Goal: Task Accomplishment & Management: Manage account settings

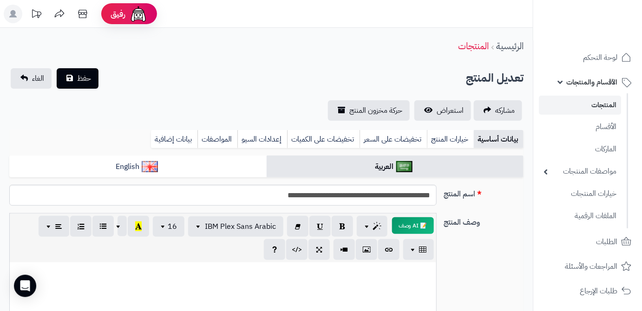
scroll to position [343, 0]
paste div
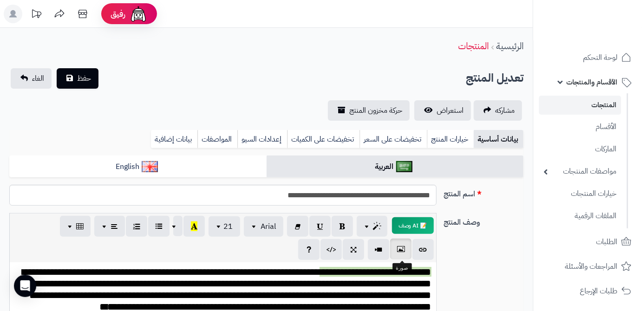
scroll to position [90, 0]
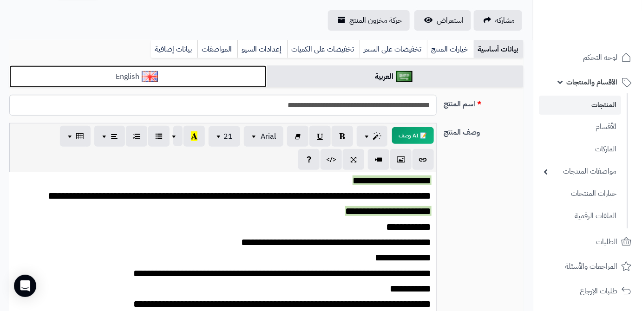
click at [218, 73] on link "English" at bounding box center [137, 76] width 257 height 23
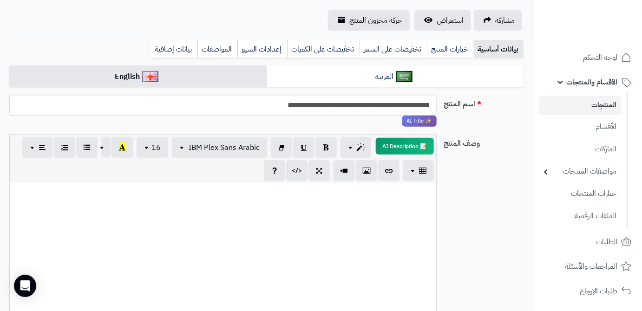
paste div
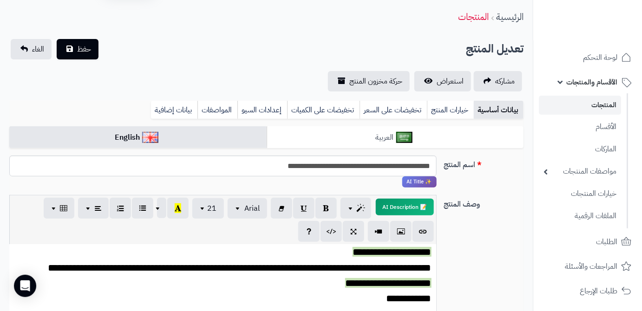
scroll to position [28, 0]
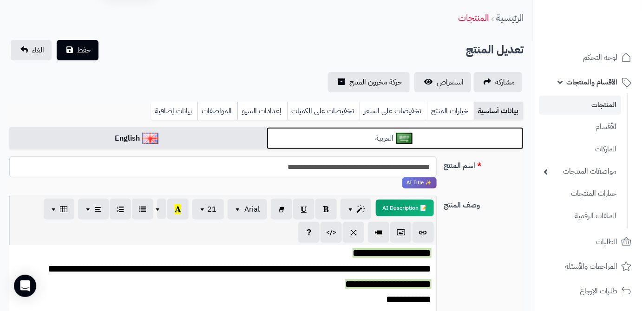
click at [390, 138] on link "العربية" at bounding box center [395, 138] width 257 height 23
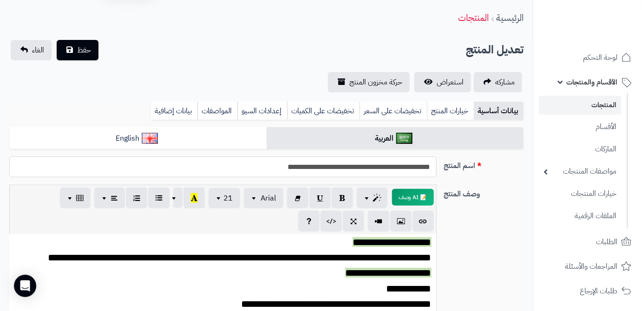
click at [407, 165] on input "**********" at bounding box center [222, 166] width 427 height 21
click at [176, 103] on link "بيانات إضافية" at bounding box center [174, 111] width 46 height 19
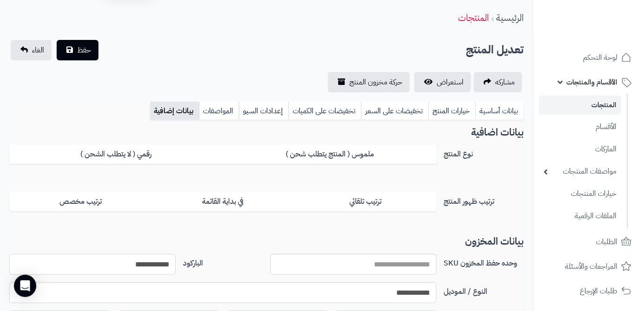
click at [158, 260] on input "**********" at bounding box center [92, 264] width 166 height 21
click at [78, 57] on button "حفظ" at bounding box center [78, 49] width 42 height 20
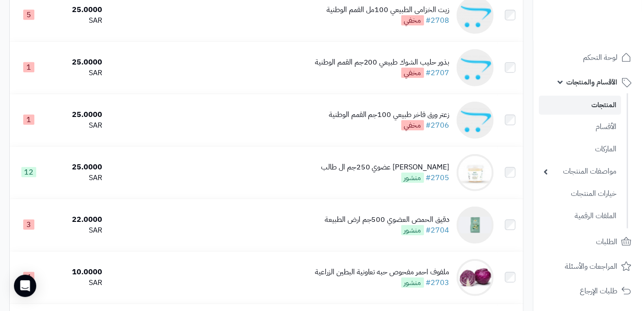
scroll to position [1527, 0]
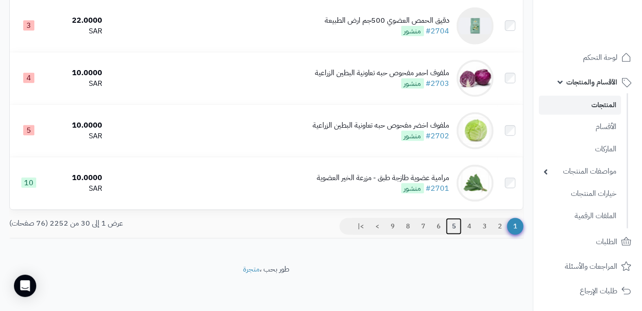
click at [454, 226] on link "5" at bounding box center [454, 226] width 16 height 17
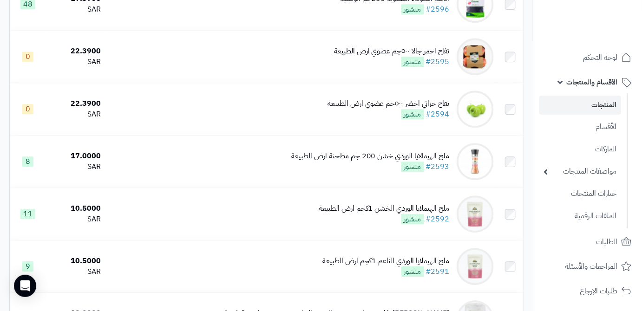
scroll to position [844, 0]
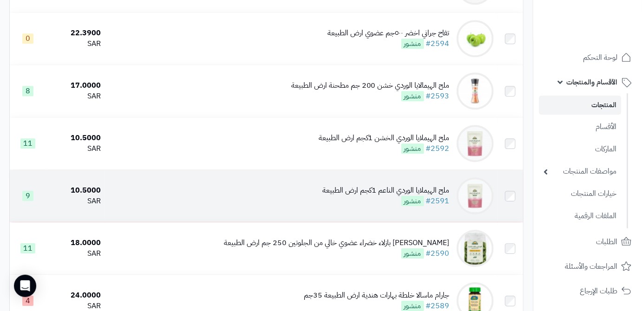
click at [331, 196] on div "ملح الهيملايا الوردي الناعم 1كجم ارض الطبيعة" at bounding box center [385, 190] width 127 height 11
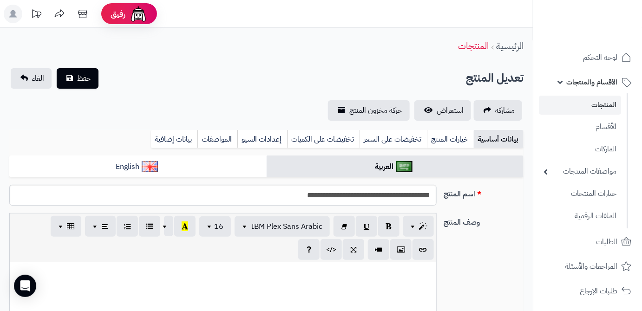
scroll to position [250, 0]
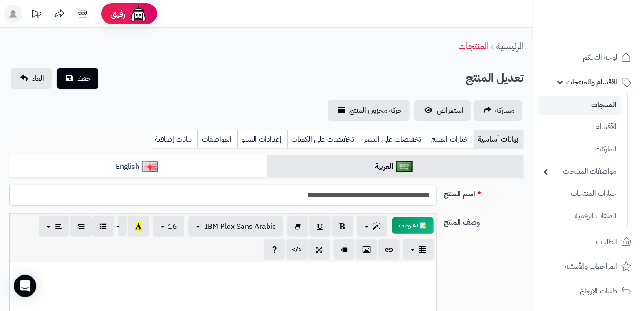
drag, startPoint x: 431, startPoint y: 195, endPoint x: 360, endPoint y: 201, distance: 71.3
click at [360, 201] on input "**********" at bounding box center [222, 195] width 427 height 21
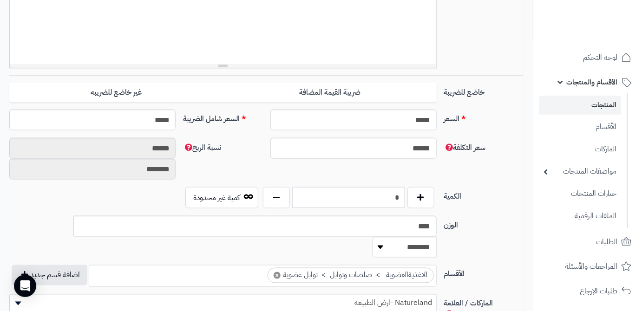
scroll to position [464, 0]
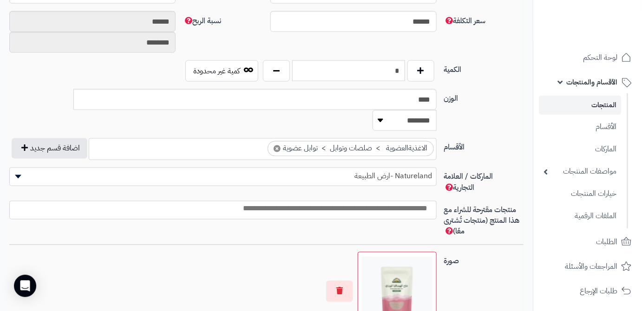
click at [422, 256] on img at bounding box center [397, 291] width 71 height 71
click at [401, 256] on img at bounding box center [397, 291] width 71 height 71
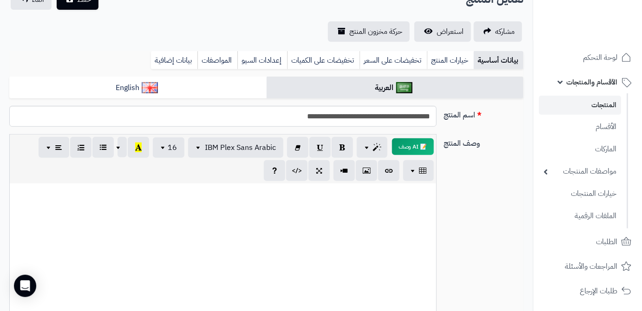
scroll to position [126, 0]
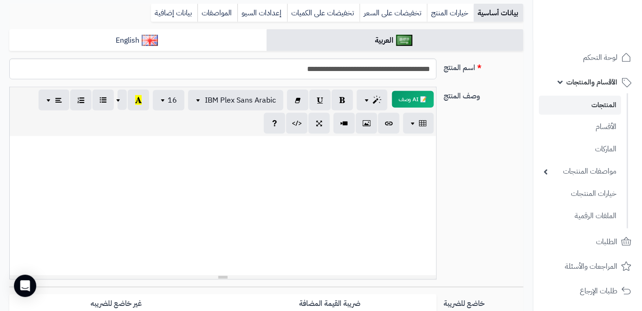
paste div
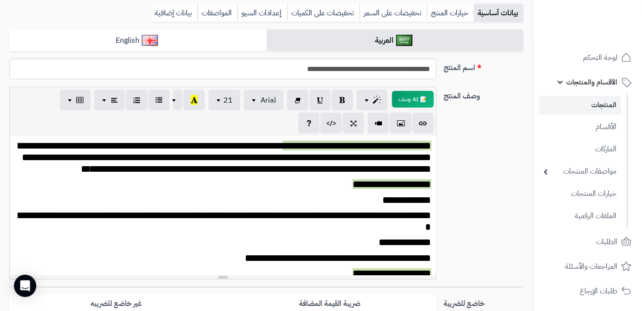
scroll to position [257, 0]
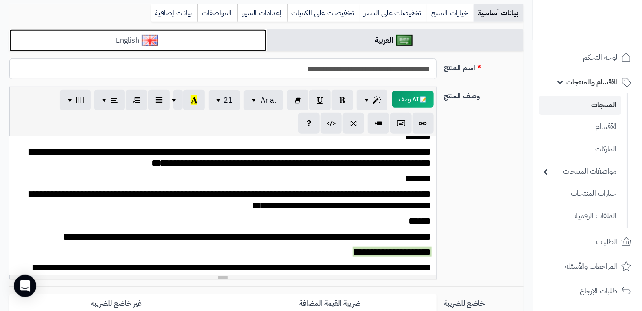
click at [215, 50] on link "English" at bounding box center [137, 40] width 257 height 23
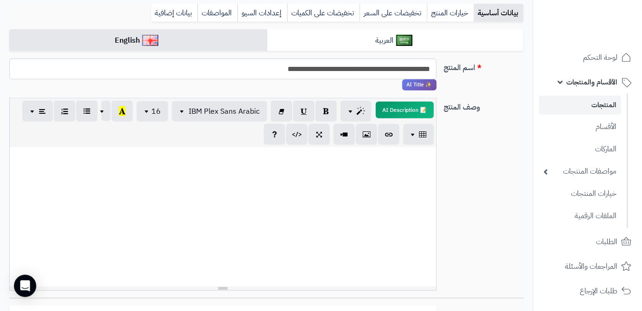
paste div
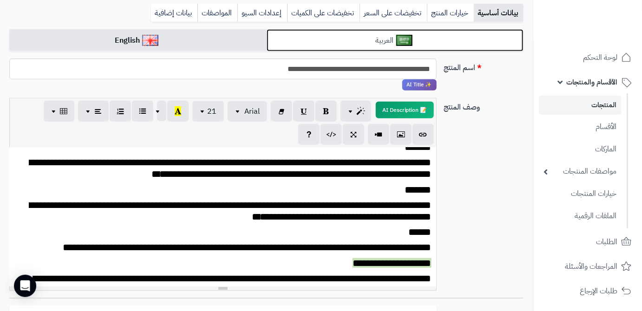
click at [405, 35] on img at bounding box center [404, 40] width 16 height 11
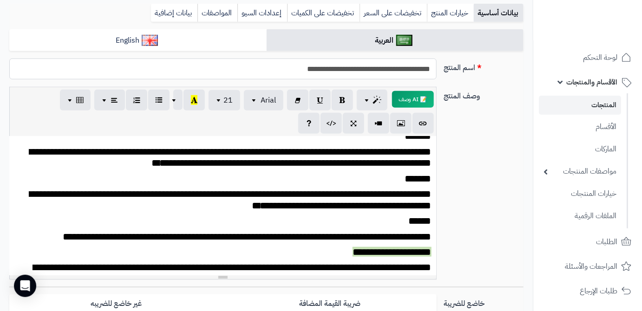
click at [395, 67] on input "**********" at bounding box center [222, 69] width 427 height 21
click at [168, 18] on link "بيانات إضافية" at bounding box center [174, 13] width 46 height 19
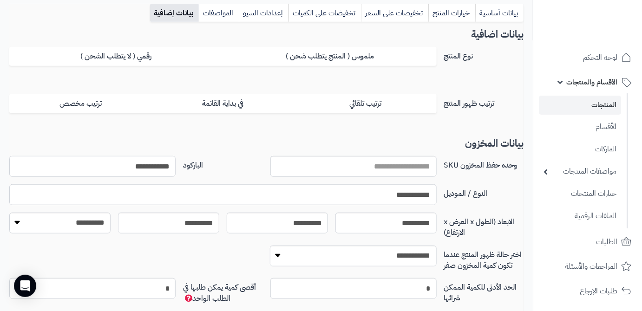
click at [144, 165] on input "**********" at bounding box center [92, 166] width 166 height 21
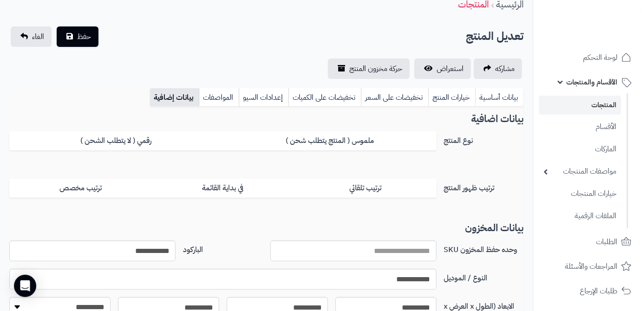
scroll to position [0, 0]
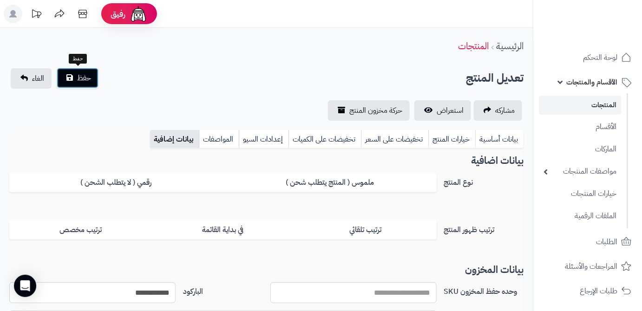
click at [63, 79] on button "حفظ" at bounding box center [78, 78] width 42 height 20
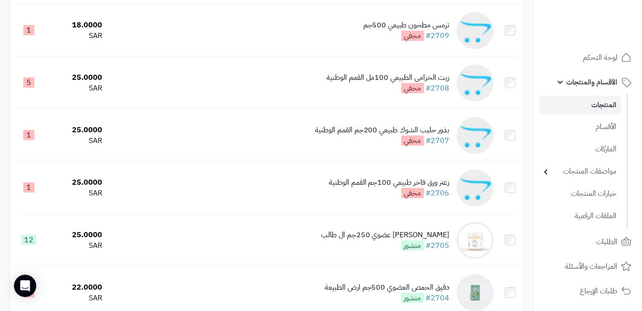
scroll to position [1527, 0]
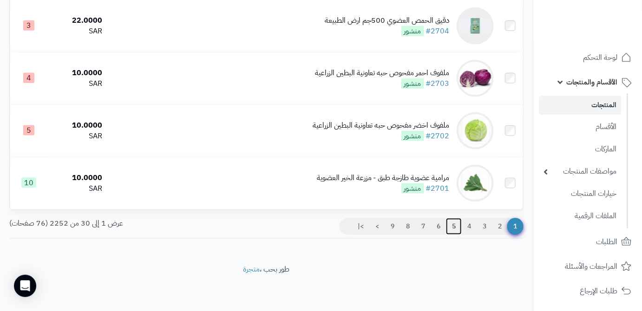
click at [450, 227] on link "5" at bounding box center [454, 226] width 16 height 17
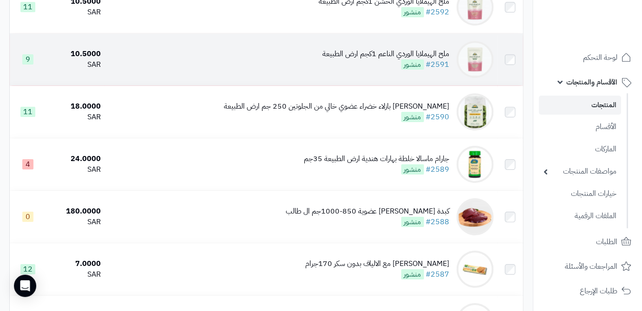
scroll to position [929, 0]
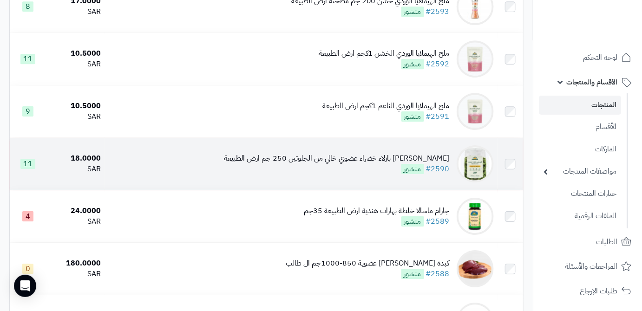
click at [382, 164] on div "[PERSON_NAME] بازلاء خضراء عضوي خالي من الجلوتين 250 جم ارض الطبيعة" at bounding box center [337, 158] width 226 height 11
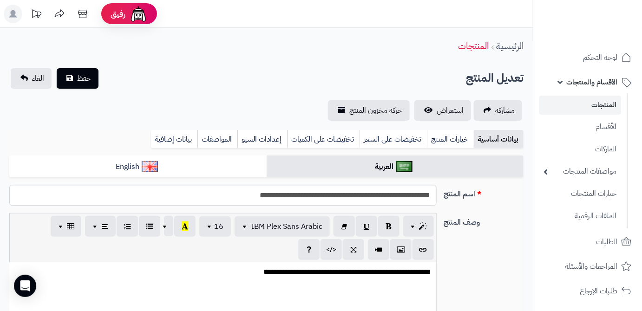
scroll to position [157, 0]
drag, startPoint x: 432, startPoint y: 194, endPoint x: 356, endPoint y: 197, distance: 75.8
click at [356, 197] on input "**********" at bounding box center [222, 195] width 427 height 21
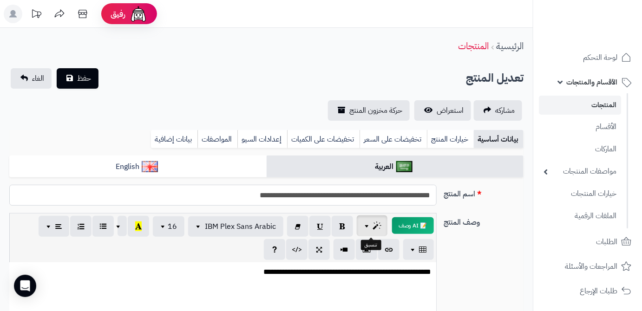
scroll to position [126, 0]
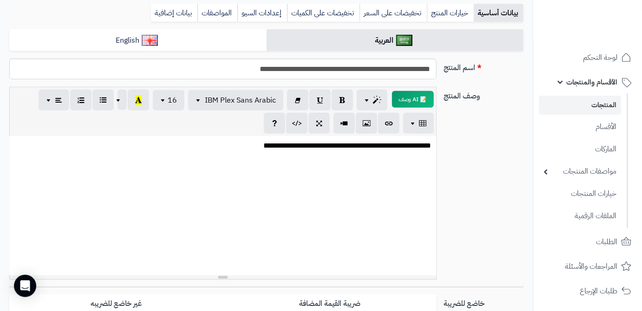
click at [227, 144] on p "**********" at bounding box center [222, 146] width 417 height 11
paste div
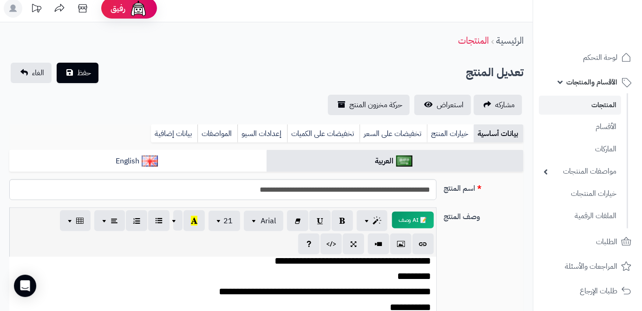
scroll to position [0, 0]
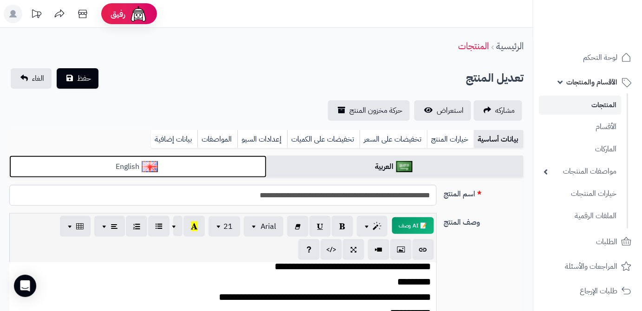
click at [212, 170] on link "English" at bounding box center [137, 167] width 257 height 23
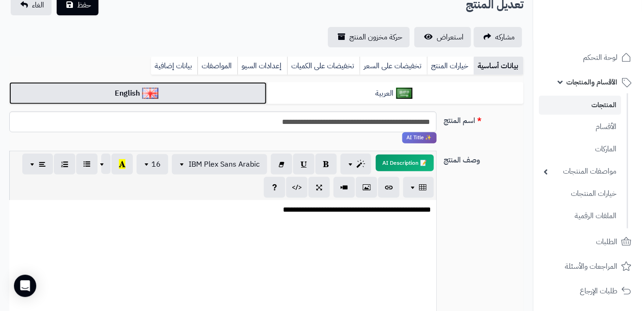
scroll to position [126, 0]
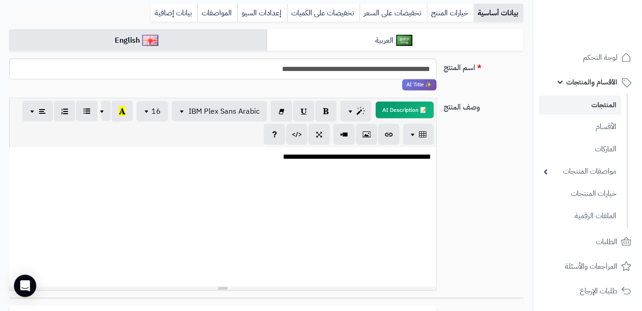
click at [242, 158] on p "**********" at bounding box center [222, 157] width 417 height 11
paste div
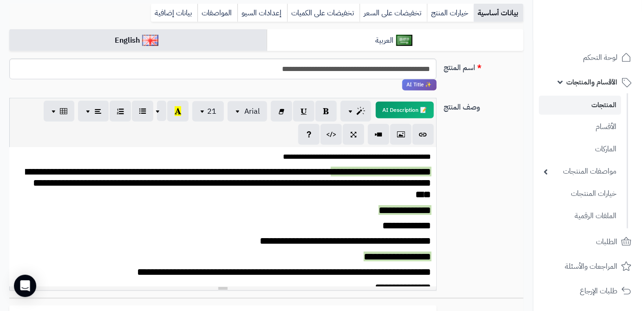
scroll to position [229, 0]
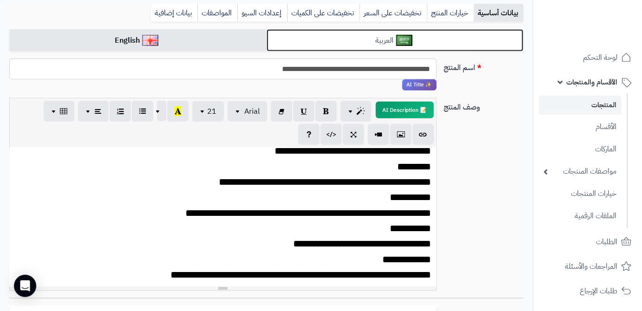
click at [408, 35] on img at bounding box center [404, 40] width 16 height 11
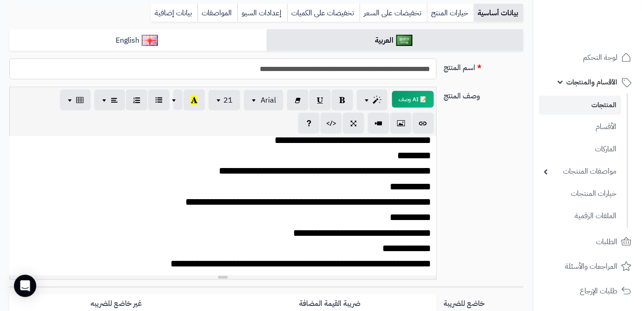
click at [398, 72] on input "**********" at bounding box center [222, 69] width 427 height 21
click at [165, 16] on link "بيانات إضافية" at bounding box center [174, 13] width 46 height 19
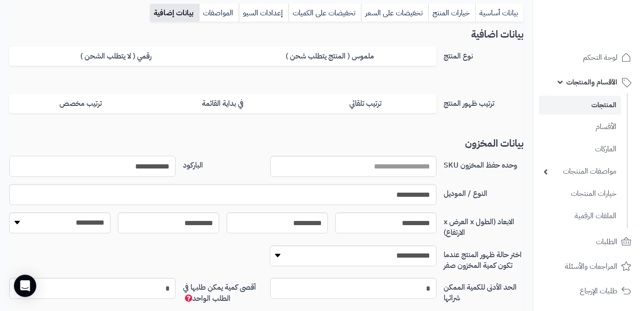
click at [148, 170] on input "**********" at bounding box center [92, 166] width 166 height 21
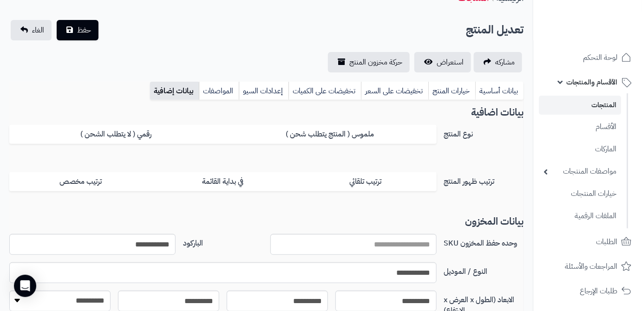
scroll to position [0, 0]
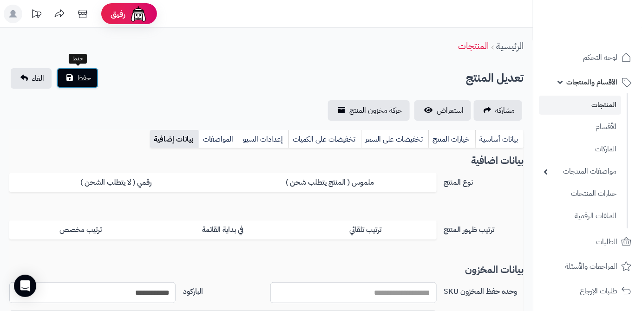
click at [92, 70] on button "حفظ" at bounding box center [78, 78] width 42 height 20
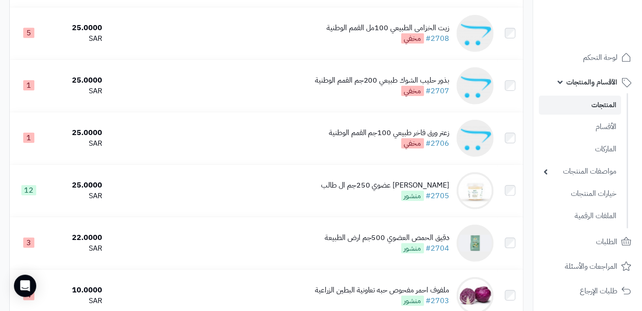
scroll to position [1527, 0]
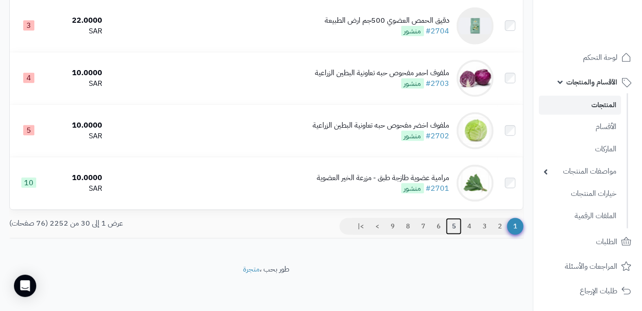
click at [448, 227] on link "5" at bounding box center [454, 226] width 16 height 17
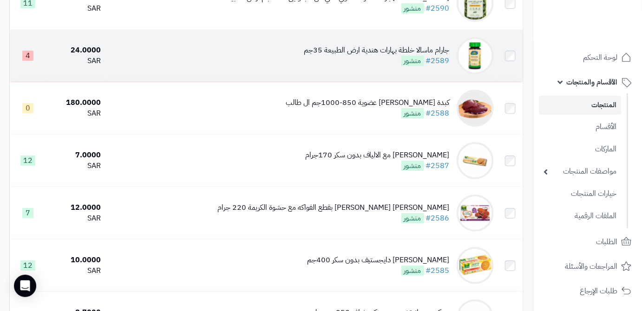
scroll to position [1075, 0]
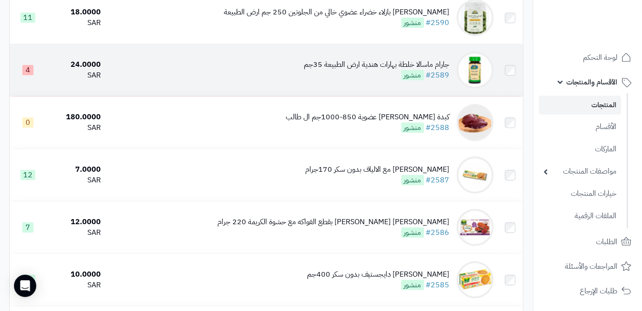
click at [385, 70] on div "جارام ماسالا خلطة بهارات هندية ارض الطبيعة 35جم" at bounding box center [377, 64] width 146 height 11
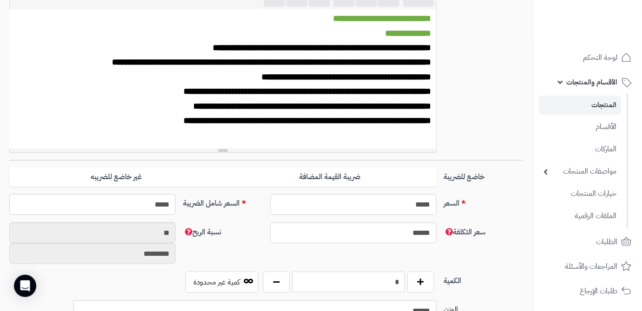
scroll to position [84, 0]
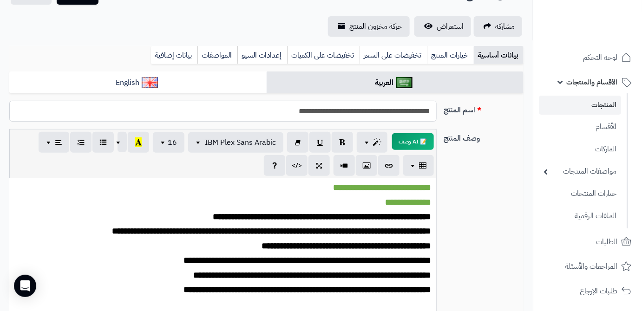
click at [404, 111] on input "**********" at bounding box center [222, 111] width 427 height 21
click at [161, 55] on link "بيانات إضافية" at bounding box center [174, 55] width 46 height 19
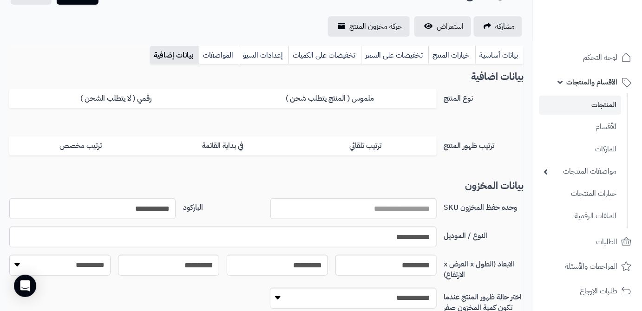
click at [157, 207] on input "**********" at bounding box center [92, 208] width 166 height 21
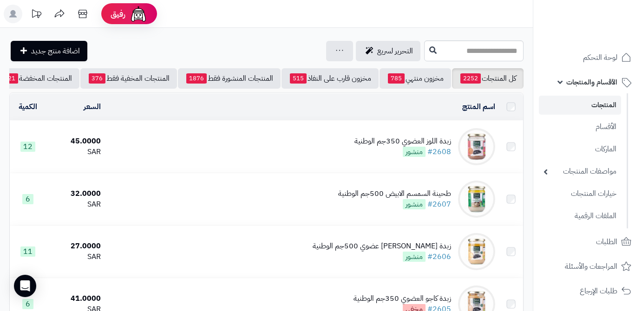
scroll to position [1075, 0]
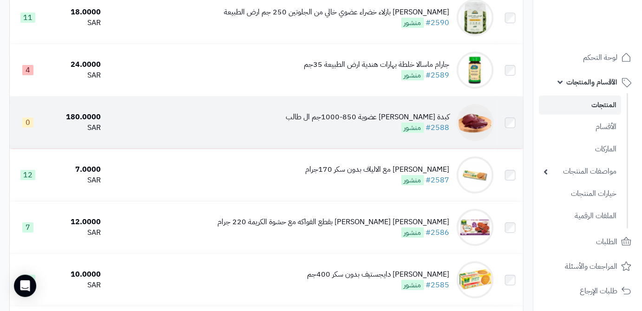
click at [351, 123] on div "كبدة [PERSON_NAME] عضوية 850-1000جم ال طالب" at bounding box center [368, 117] width 164 height 11
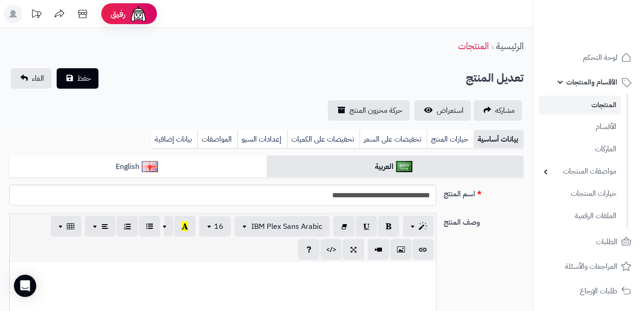
scroll to position [564, 0]
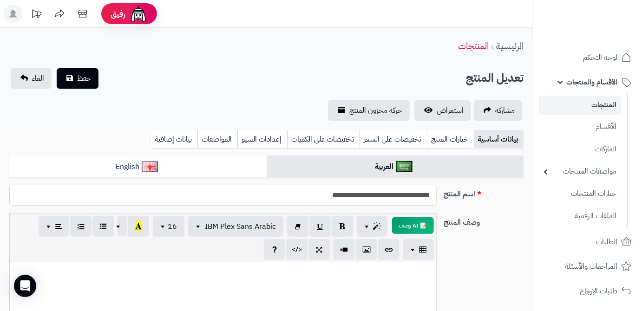
drag, startPoint x: 434, startPoint y: 197, endPoint x: 379, endPoint y: 198, distance: 54.3
click at [379, 198] on input "**********" at bounding box center [222, 195] width 427 height 21
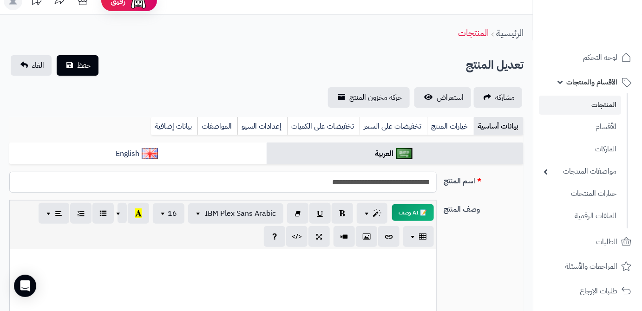
scroll to position [84, 0]
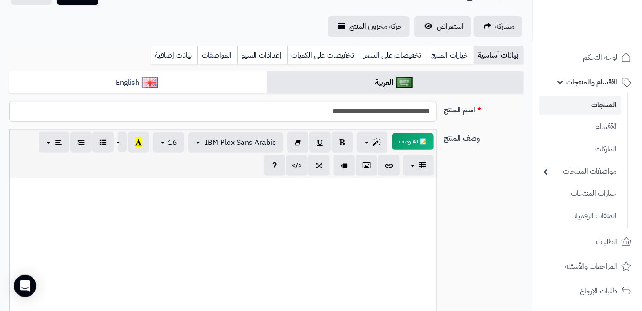
paste div
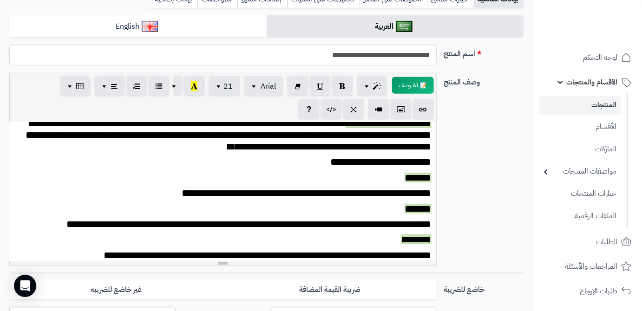
scroll to position [90, 0]
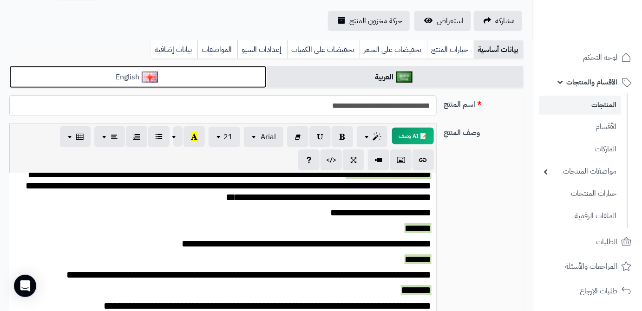
click at [198, 70] on link "English" at bounding box center [137, 77] width 257 height 23
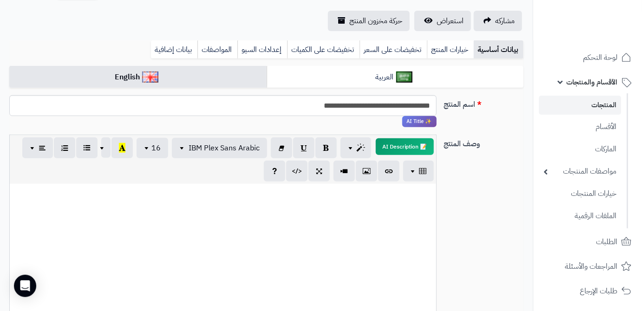
paste div
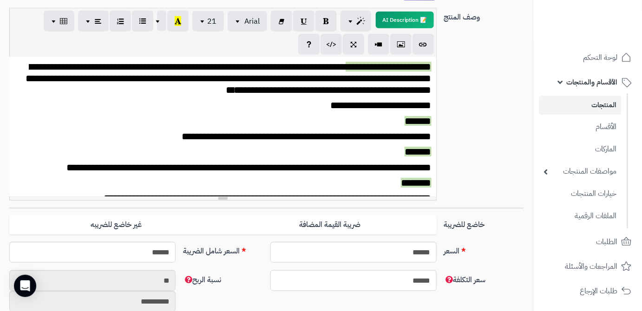
scroll to position [137, 0]
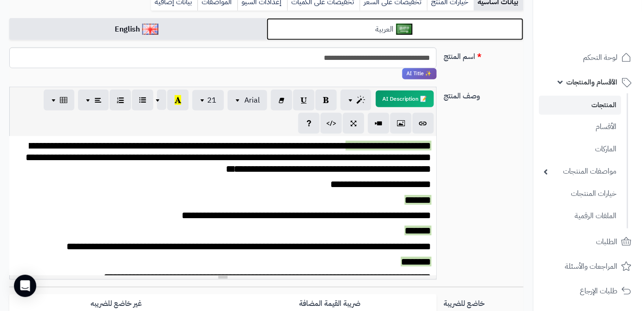
click at [404, 28] on img at bounding box center [404, 29] width 16 height 11
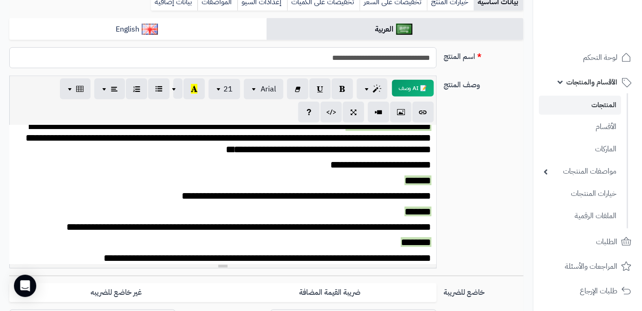
click at [413, 60] on input "**********" at bounding box center [222, 57] width 427 height 21
click at [178, 5] on link "بيانات إضافية" at bounding box center [174, 2] width 46 height 19
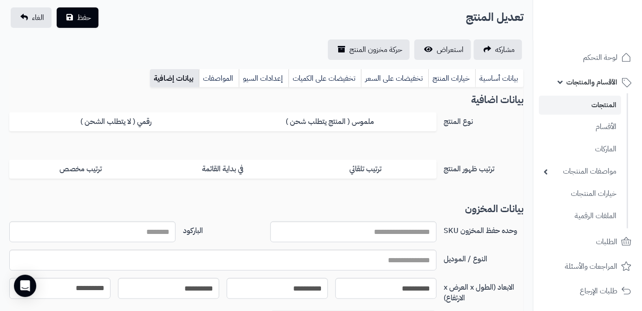
scroll to position [11, 0]
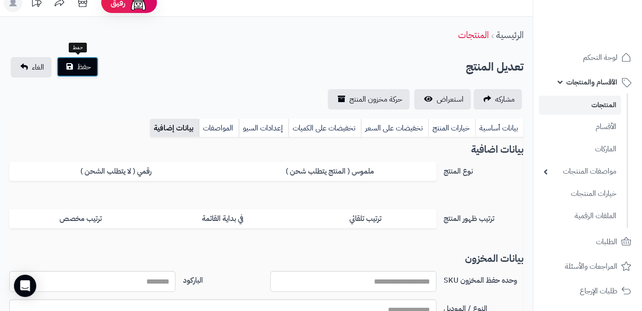
click at [91, 71] on button "حفظ" at bounding box center [78, 67] width 42 height 20
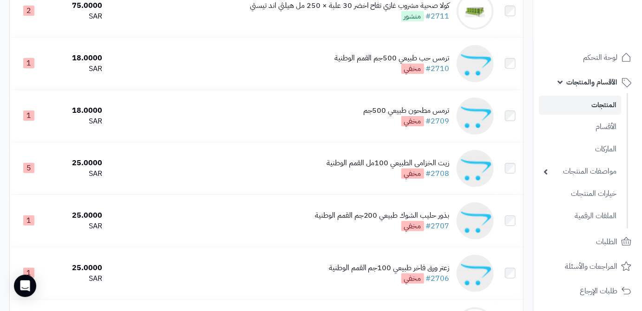
scroll to position [1527, 0]
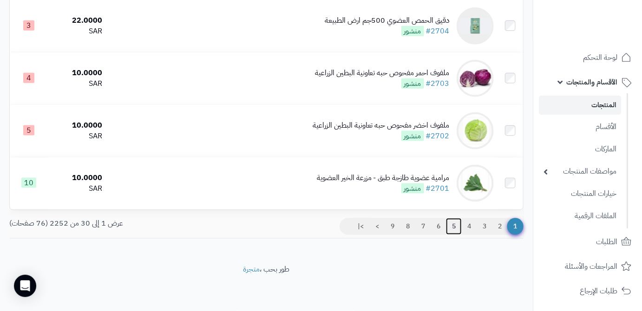
click at [454, 227] on link "5" at bounding box center [454, 226] width 16 height 17
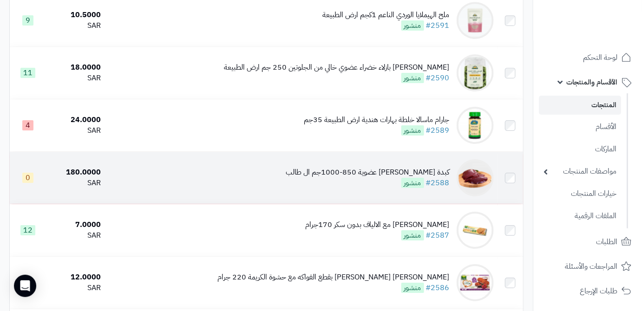
scroll to position [1029, 0]
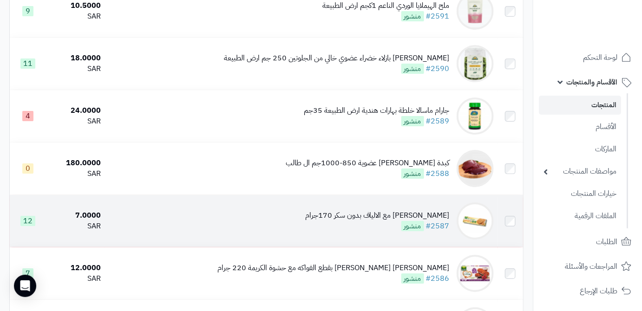
click at [375, 219] on td "جالون بسكويت مع الالياف بدون سكر 170جرام #2587 منشور" at bounding box center [300, 221] width 393 height 52
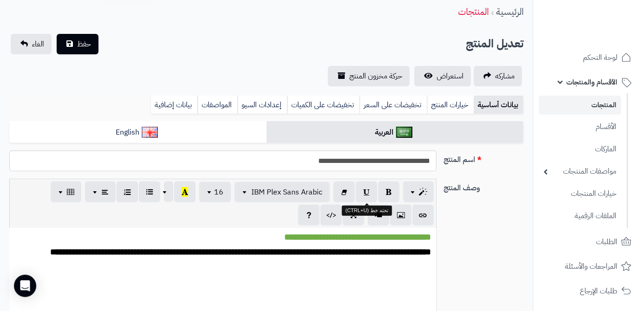
scroll to position [84, 0]
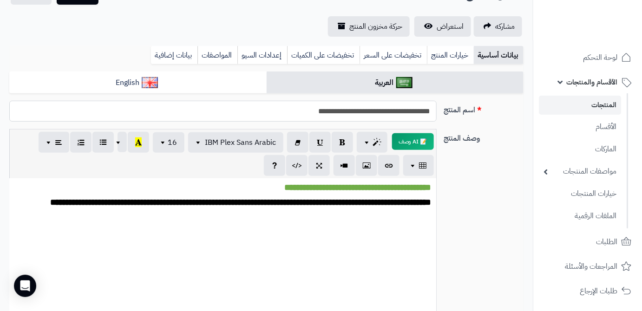
click at [390, 111] on input "**********" at bounding box center [222, 111] width 427 height 21
click at [169, 52] on link "بيانات إضافية" at bounding box center [174, 55] width 46 height 19
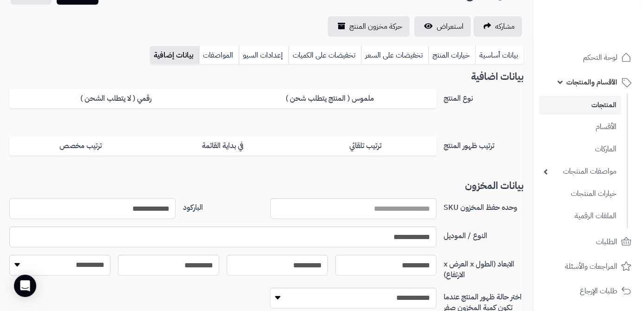
click at [124, 204] on input "**********" at bounding box center [92, 208] width 166 height 21
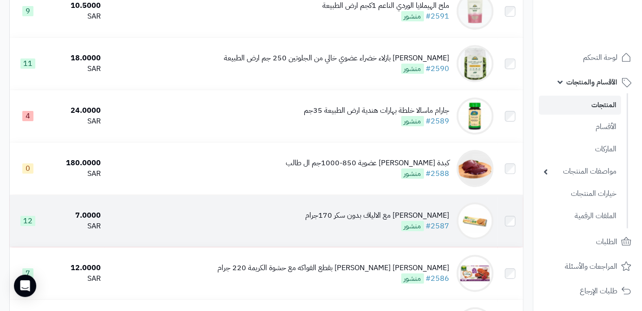
scroll to position [1071, 0]
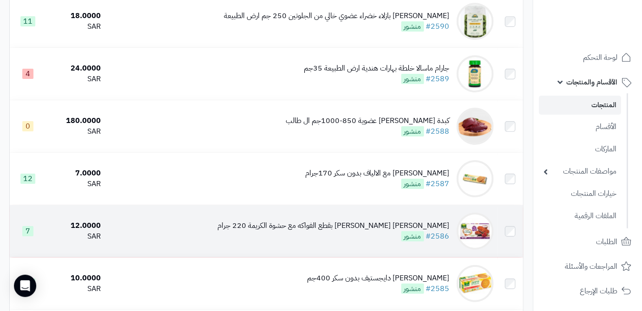
click at [397, 231] on div "[PERSON_NAME] [PERSON_NAME] بقطع الفواكه مع حشوة الكريمة 220 جرام" at bounding box center [333, 226] width 232 height 11
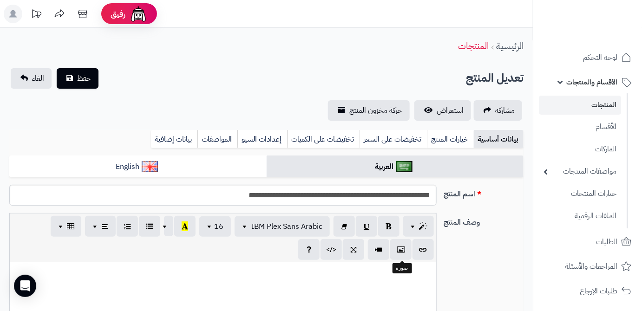
scroll to position [378, 0]
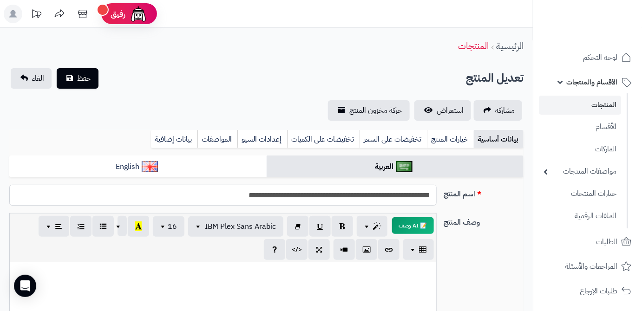
drag, startPoint x: 430, startPoint y: 198, endPoint x: 247, endPoint y: 200, distance: 182.0
click at [247, 200] on input "**********" at bounding box center [222, 195] width 427 height 21
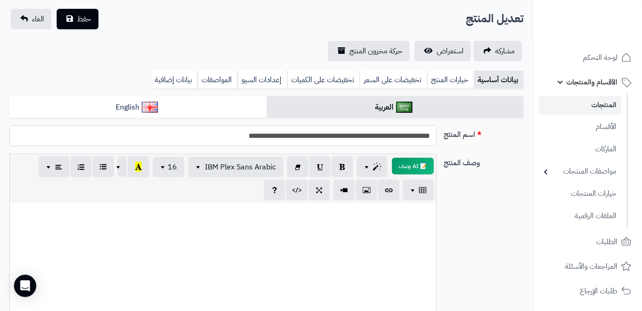
scroll to position [126, 0]
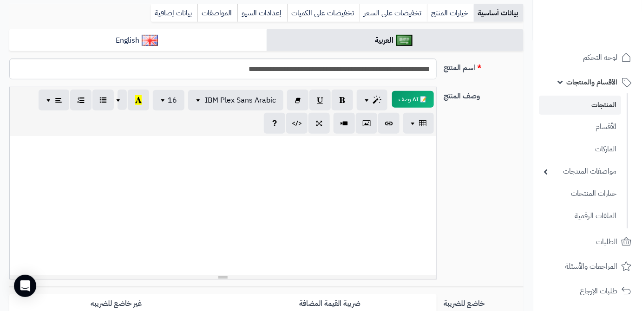
paste div
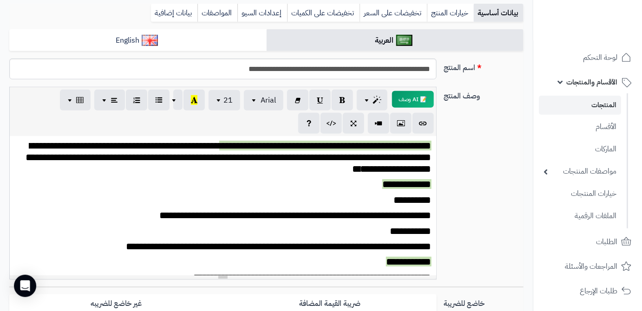
scroll to position [39, 0]
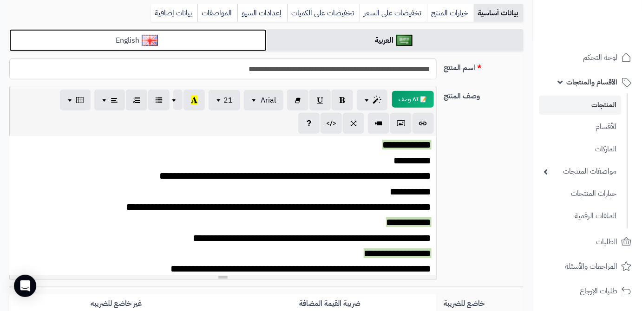
click at [188, 31] on link "English" at bounding box center [137, 40] width 257 height 23
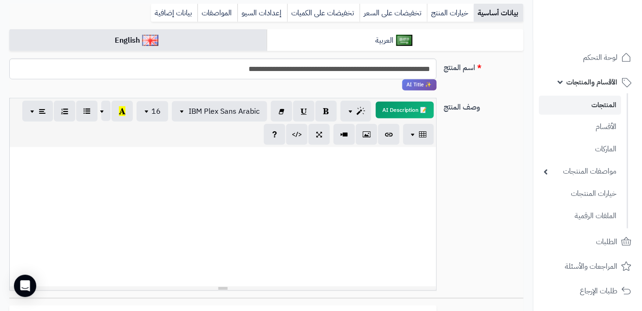
paste div
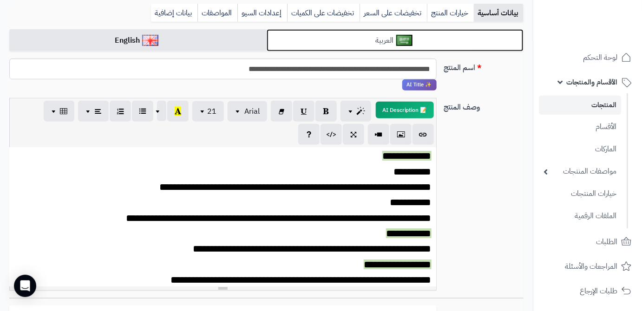
click at [411, 46] on link "العربية" at bounding box center [395, 40] width 257 height 23
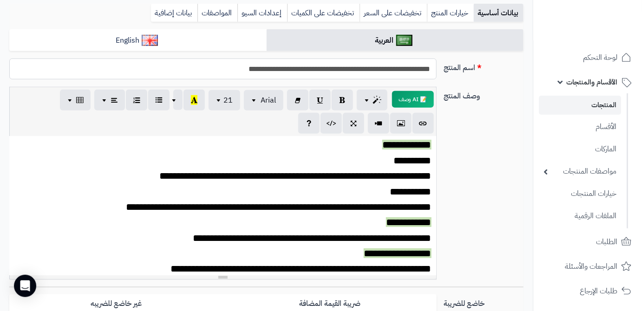
click at [410, 63] on input "**********" at bounding box center [222, 69] width 427 height 21
drag, startPoint x: 164, startPoint y: 18, endPoint x: 164, endPoint y: 40, distance: 22.8
click at [164, 18] on link "بيانات إضافية" at bounding box center [174, 13] width 46 height 19
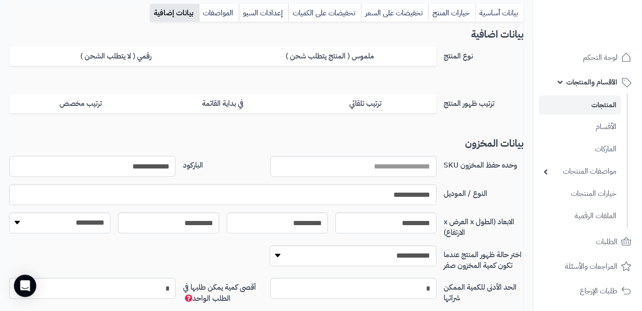
click at [143, 164] on input "**********" at bounding box center [92, 166] width 166 height 21
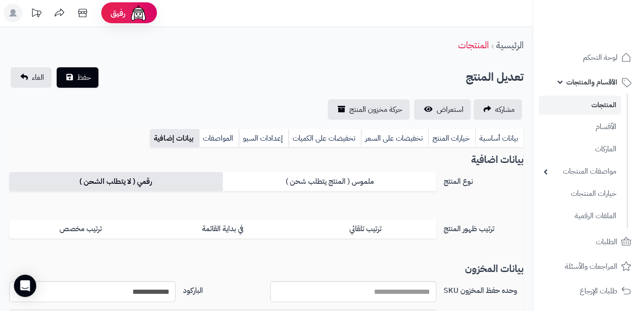
scroll to position [0, 0]
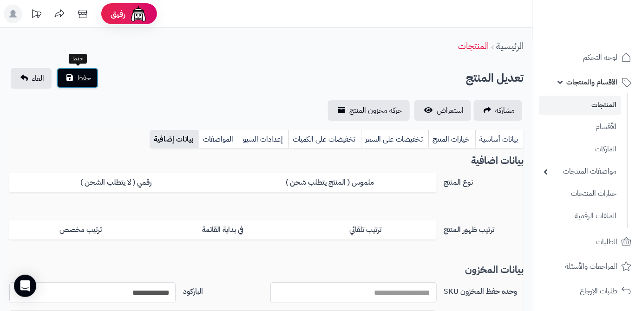
click at [78, 74] on span "حفظ" at bounding box center [84, 77] width 14 height 11
